Goal: Transaction & Acquisition: Obtain resource

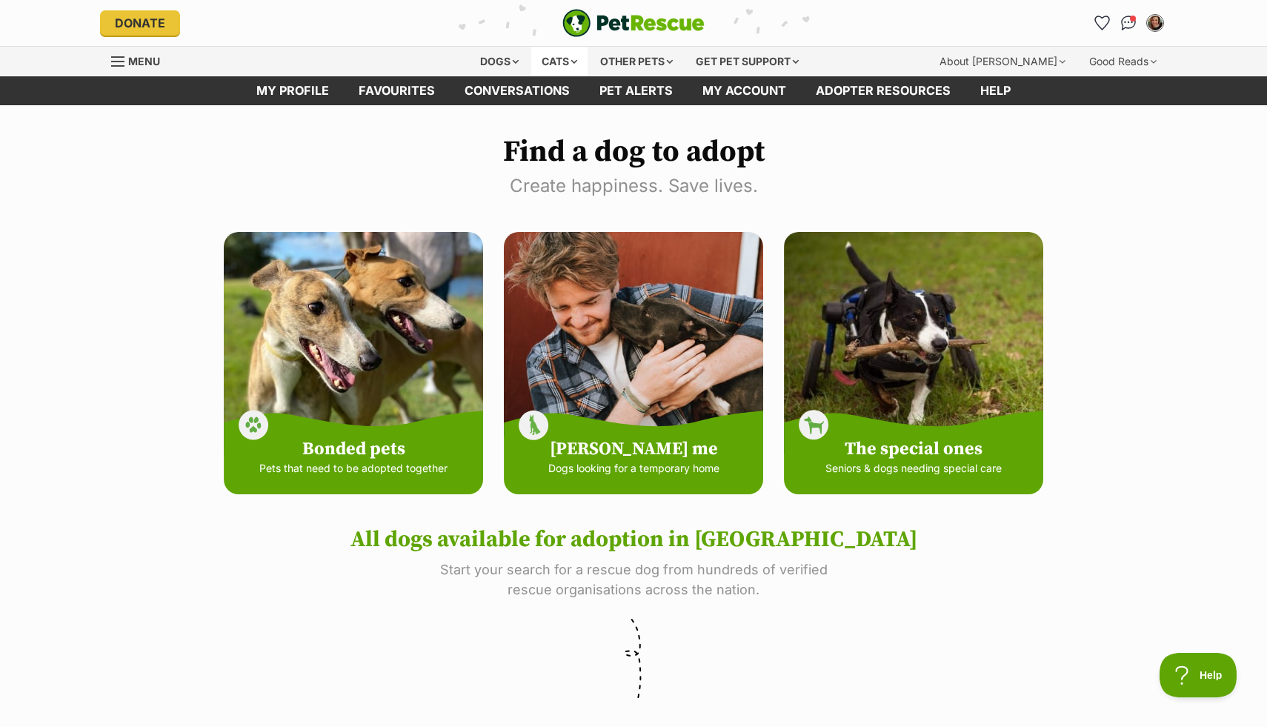
click at [568, 61] on div "Cats" at bounding box center [559, 62] width 56 height 30
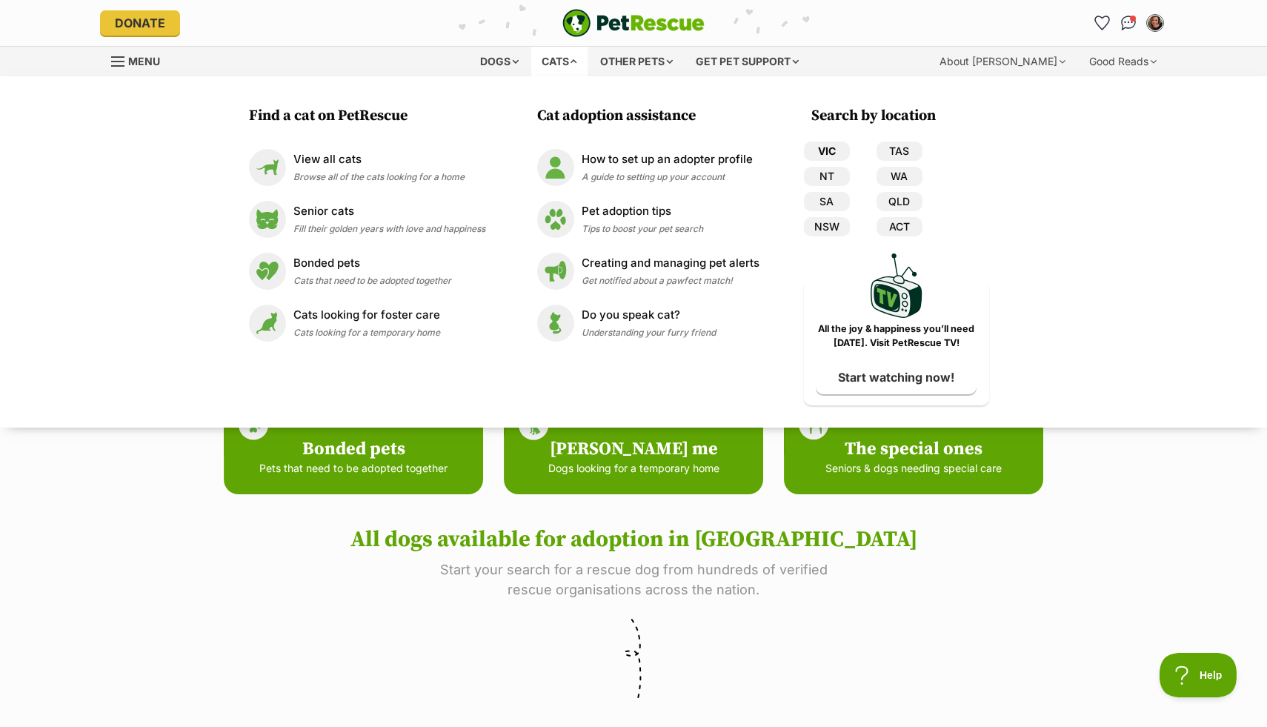
click at [819, 150] on link "VIC" at bounding box center [827, 151] width 46 height 19
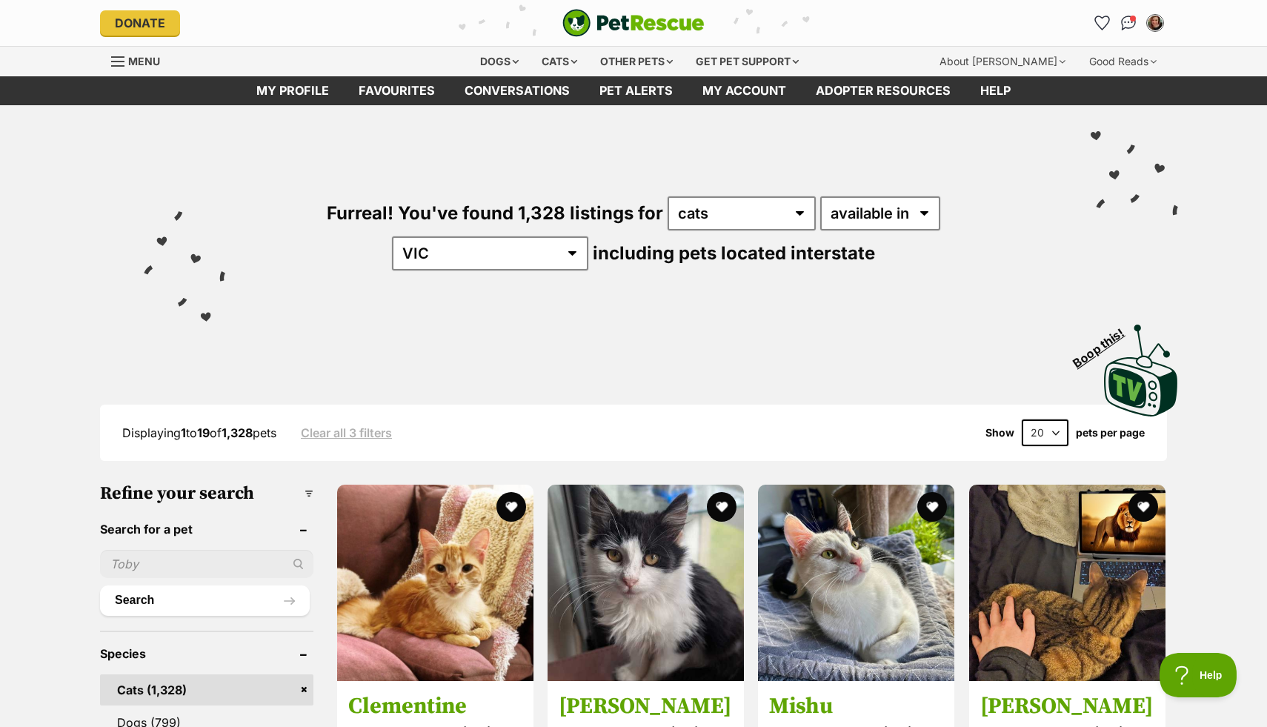
click at [1058, 430] on select "20 40 60" at bounding box center [1045, 433] width 47 height 27
select select "60"
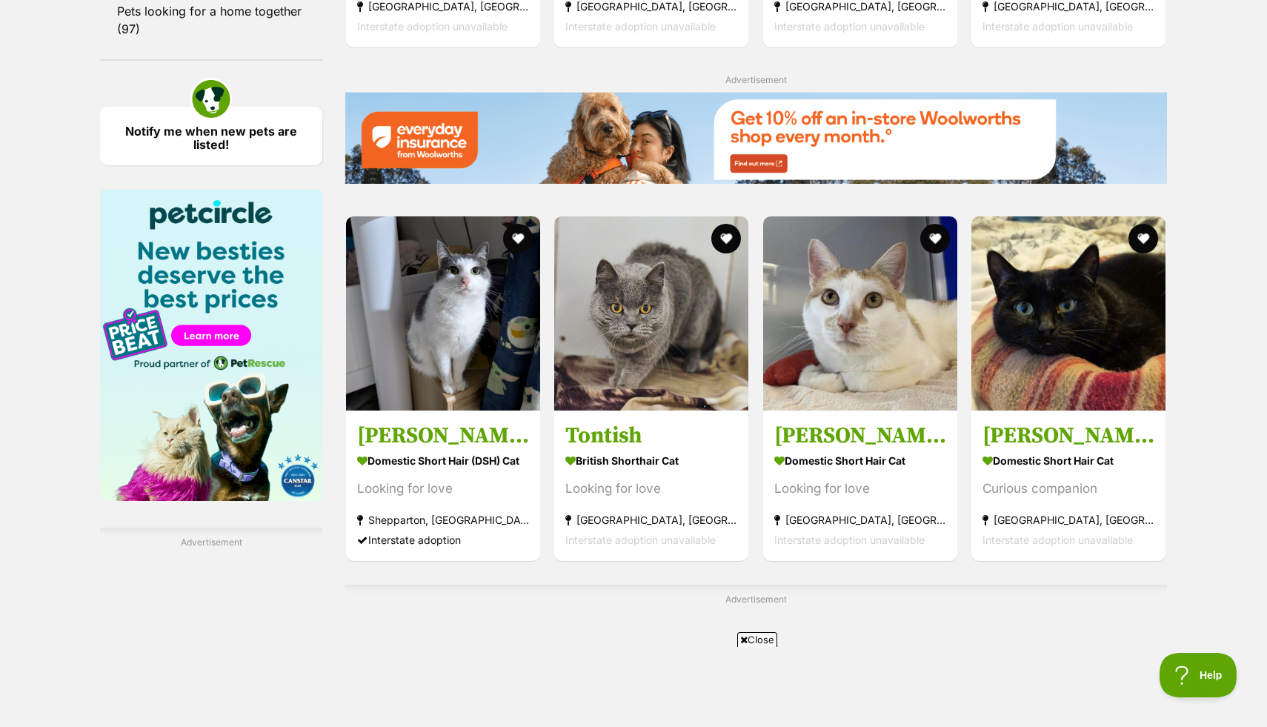
scroll to position [2118, 0]
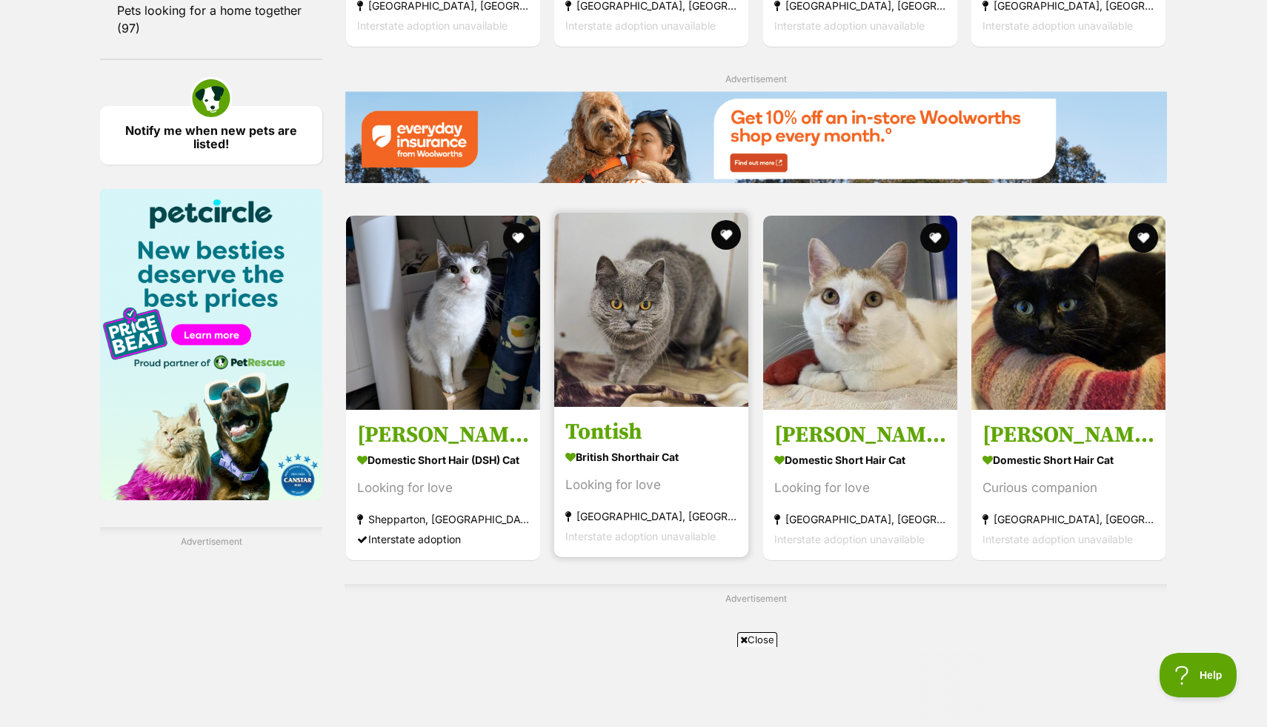
click at [674, 448] on strong "British Shorthair Cat" at bounding box center [652, 456] width 172 height 21
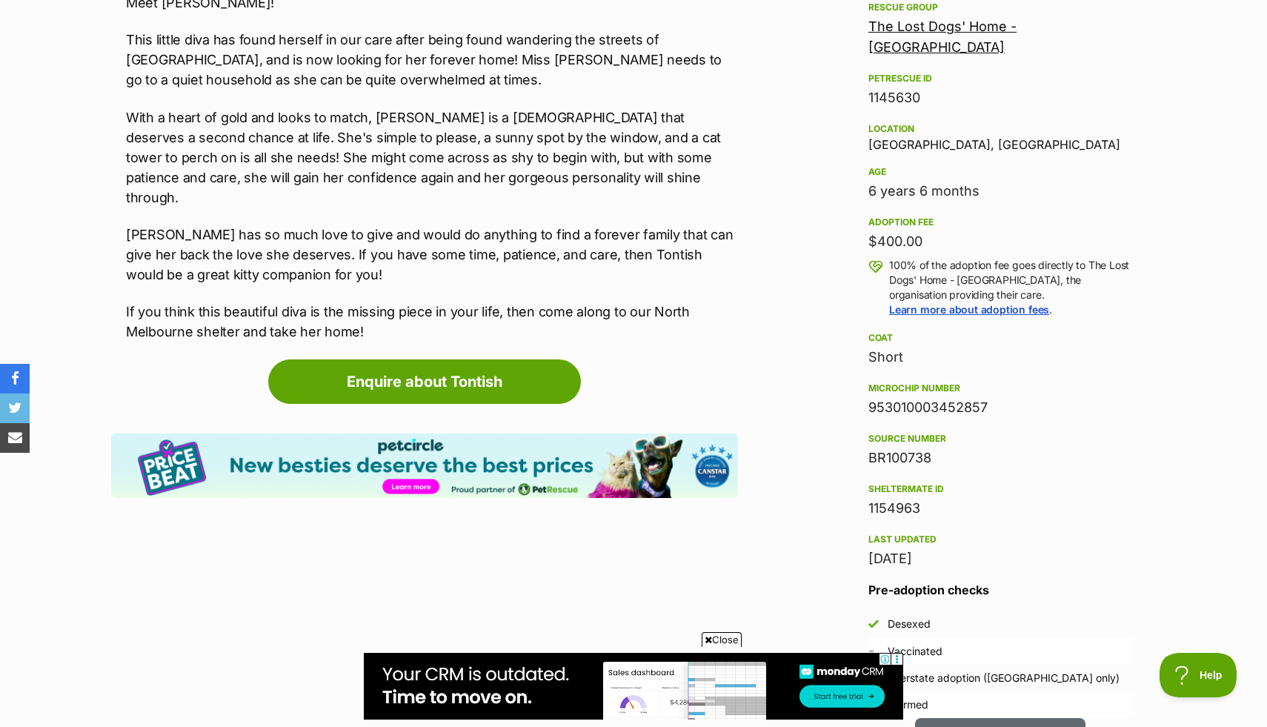
scroll to position [901, 0]
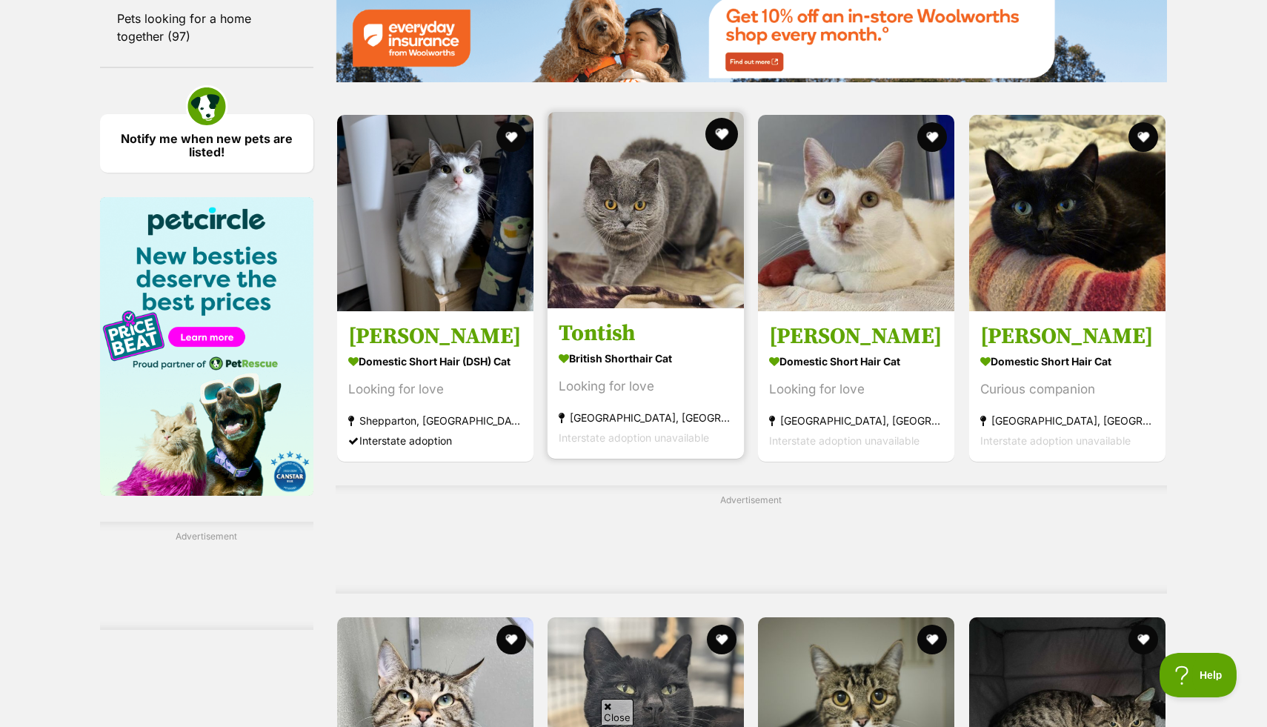
click at [720, 142] on button "favourite" at bounding box center [722, 134] width 33 height 33
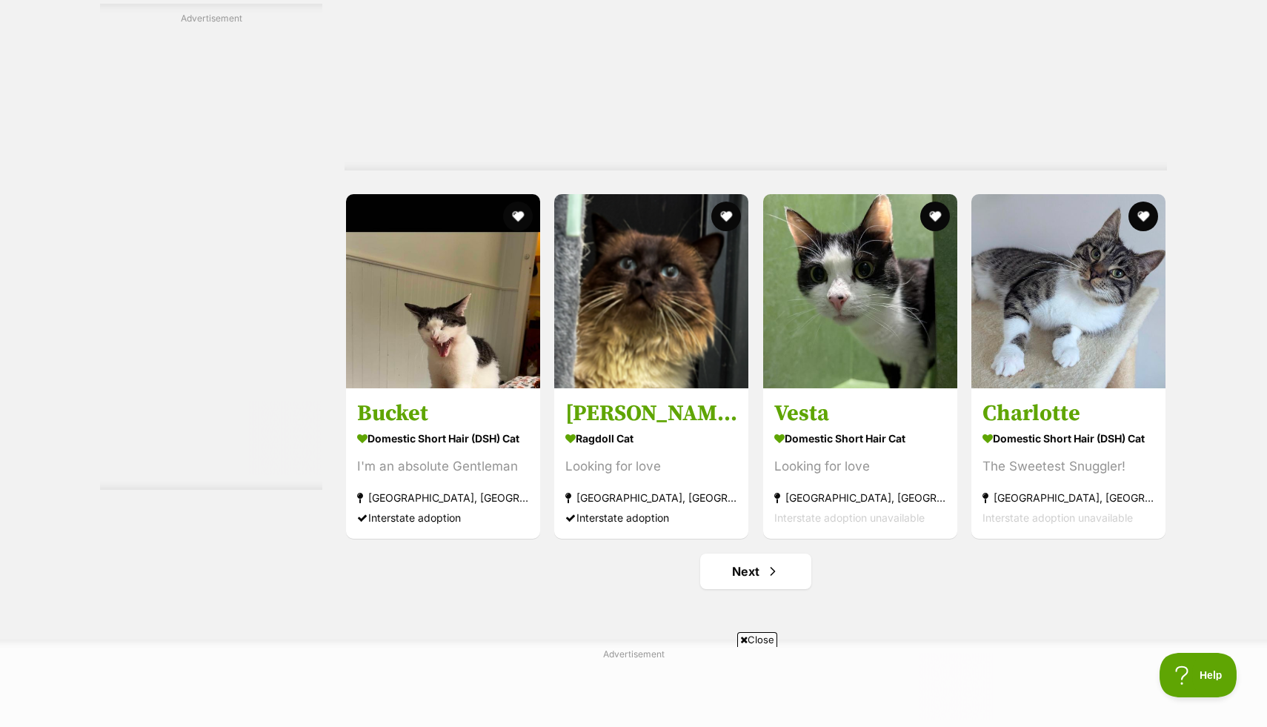
scroll to position [7553, 0]
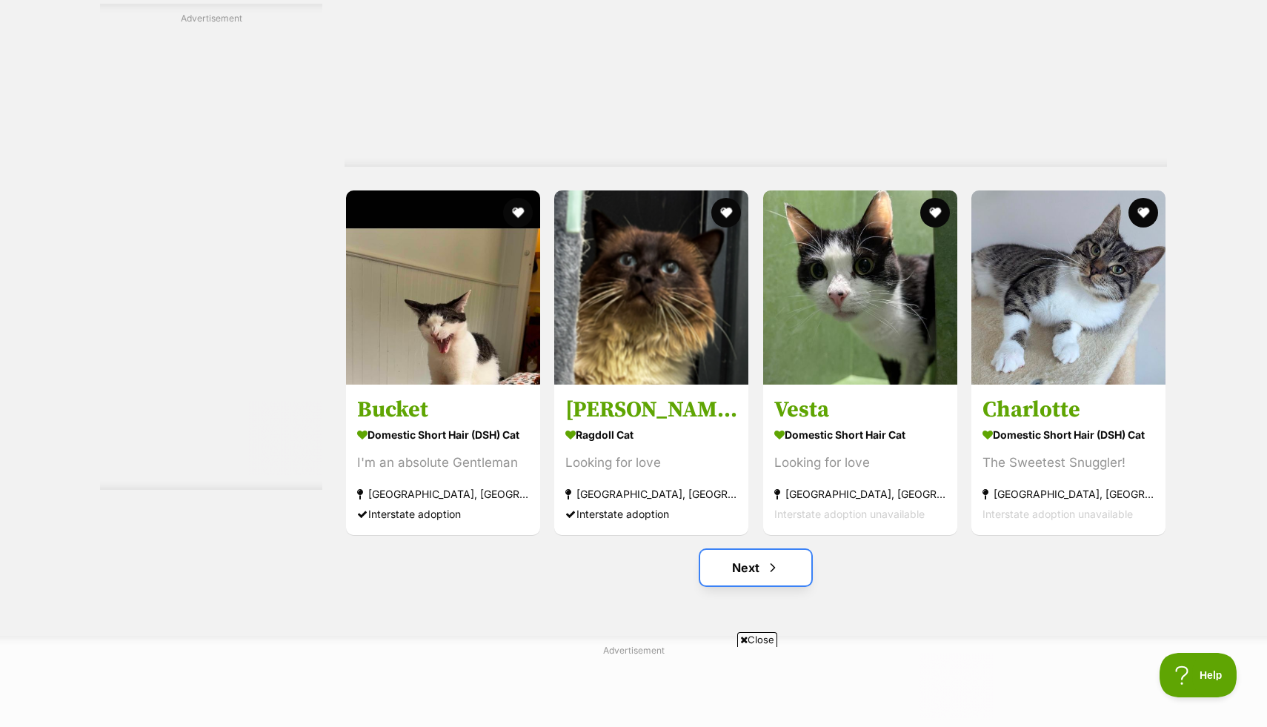
click at [749, 569] on link "Next" at bounding box center [755, 568] width 111 height 36
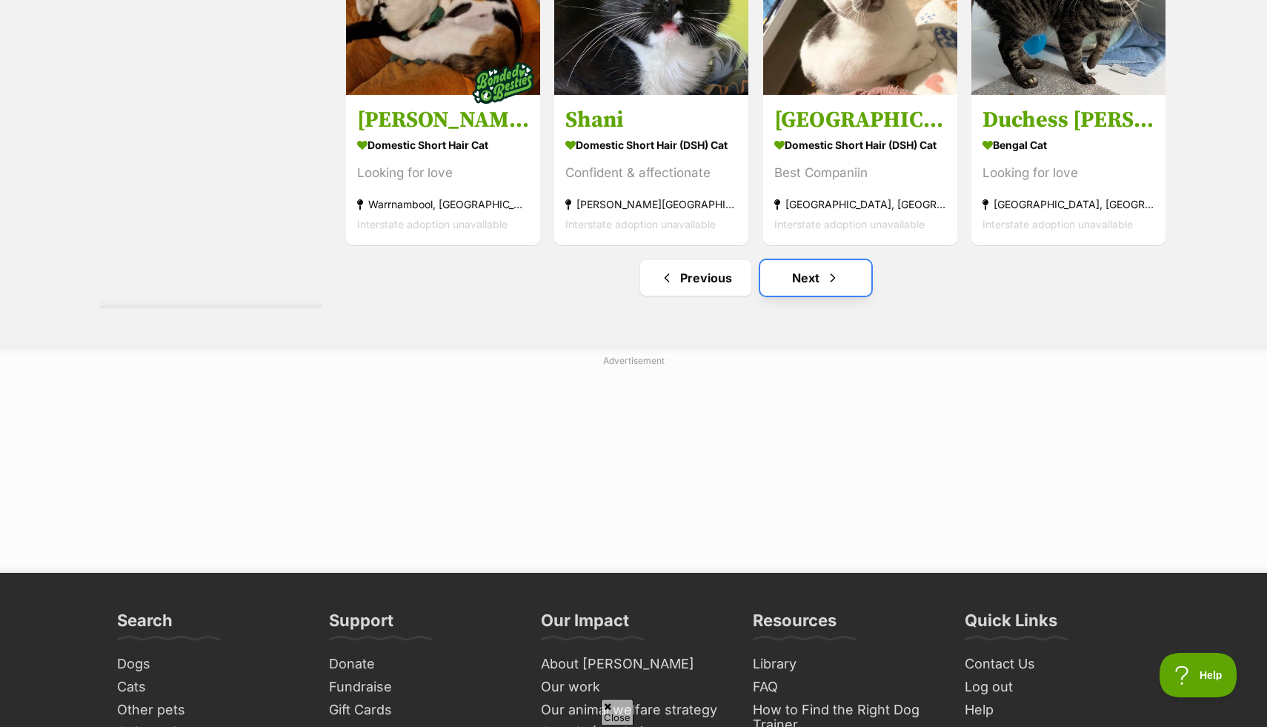
click at [795, 296] on link "Next" at bounding box center [815, 278] width 111 height 36
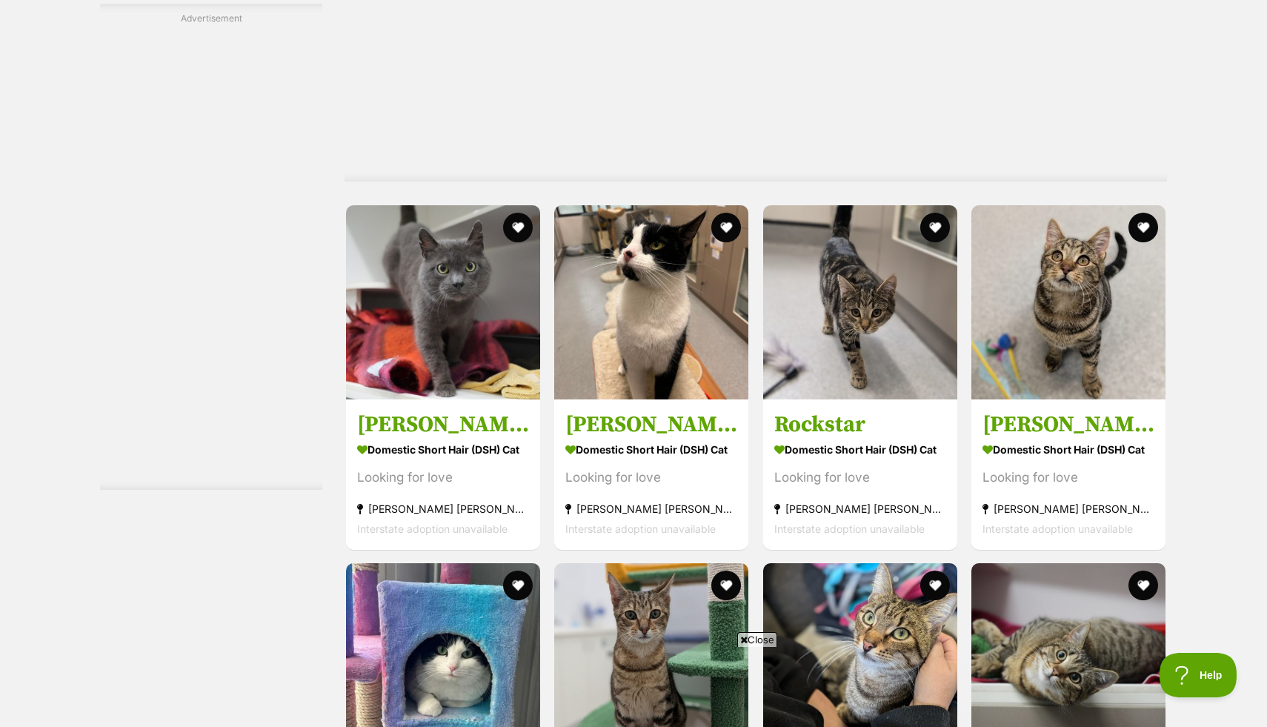
scroll to position [6537, 0]
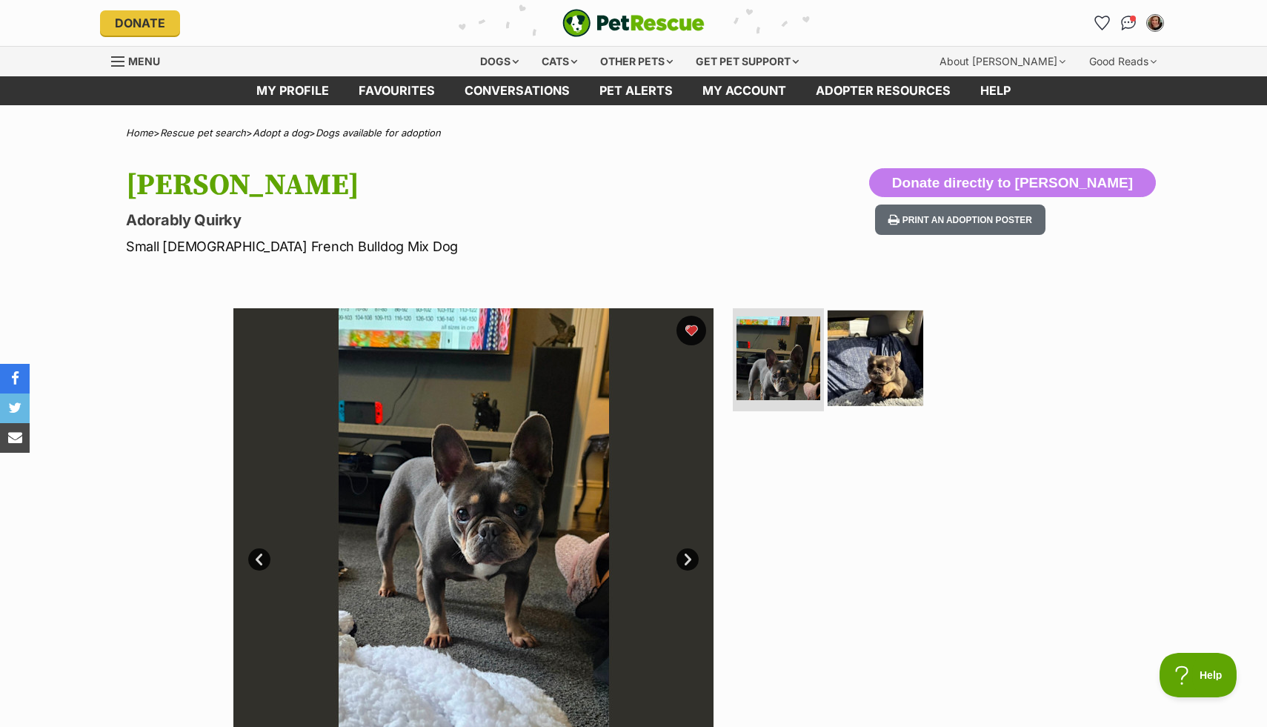
click at [896, 382] on img at bounding box center [876, 358] width 96 height 96
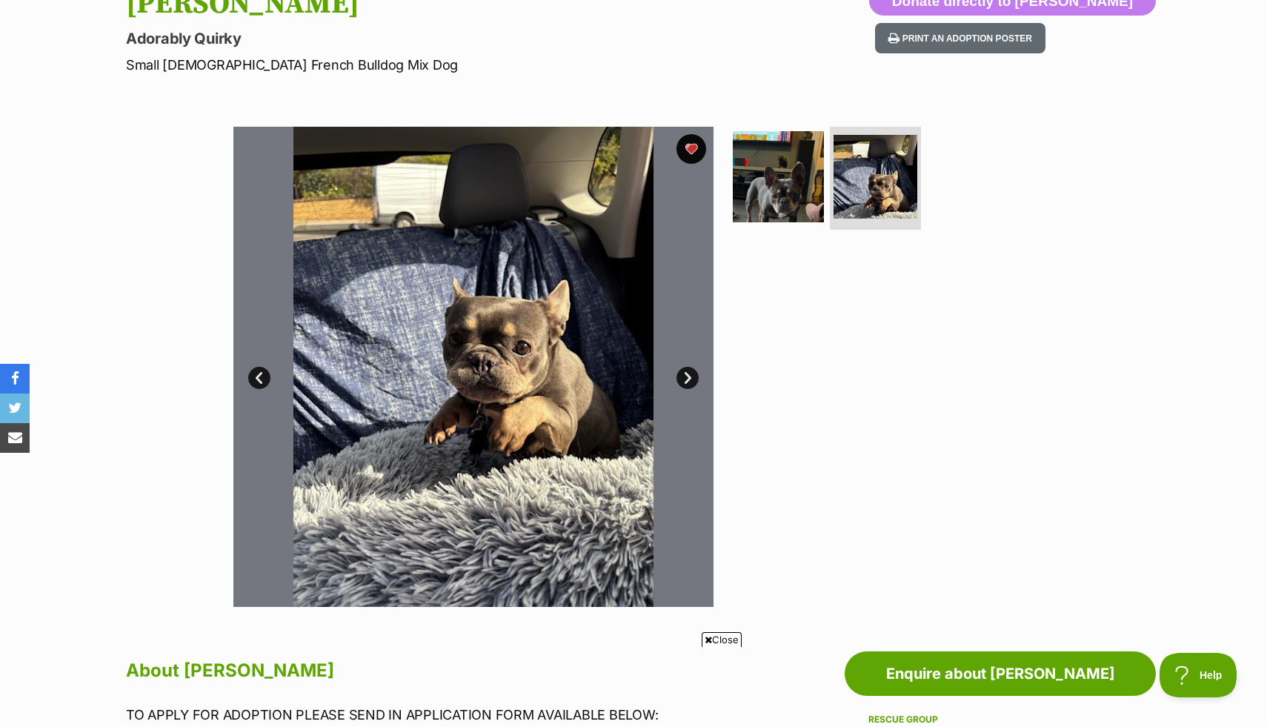
scroll to position [155, 0]
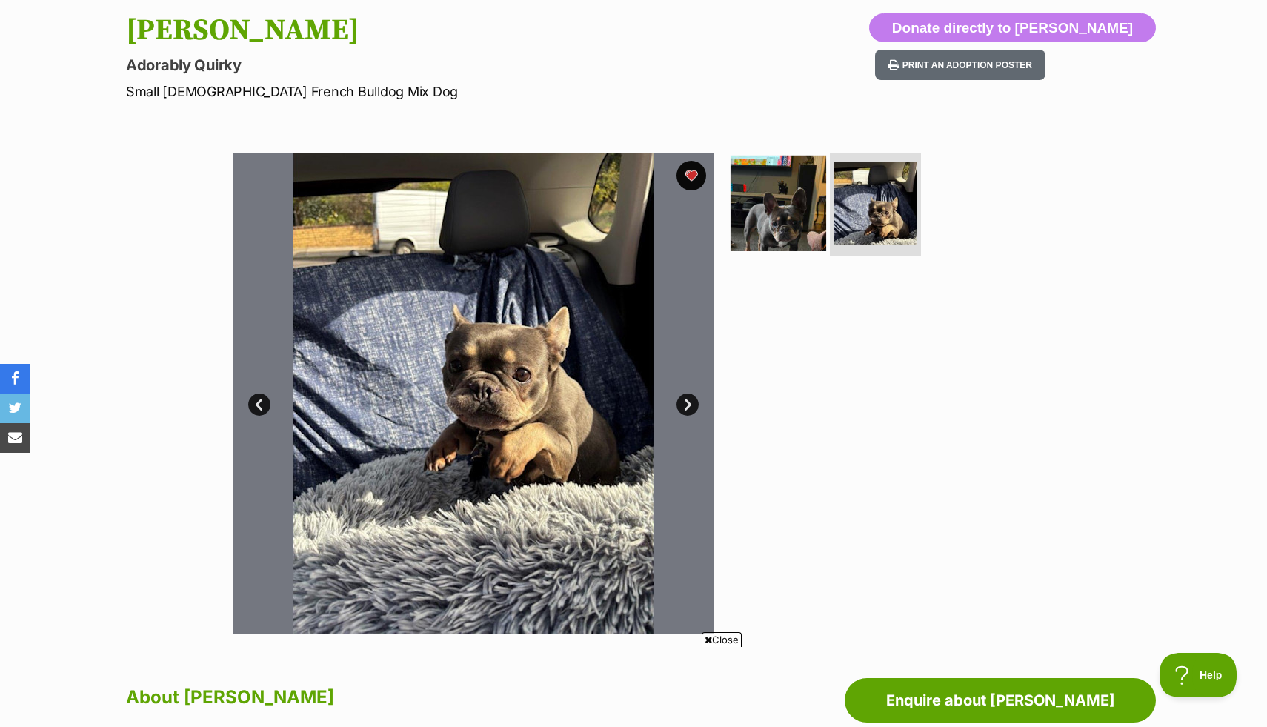
click at [792, 216] on img at bounding box center [779, 203] width 96 height 96
